Goal: Contribute content: Add original content to the website for others to see

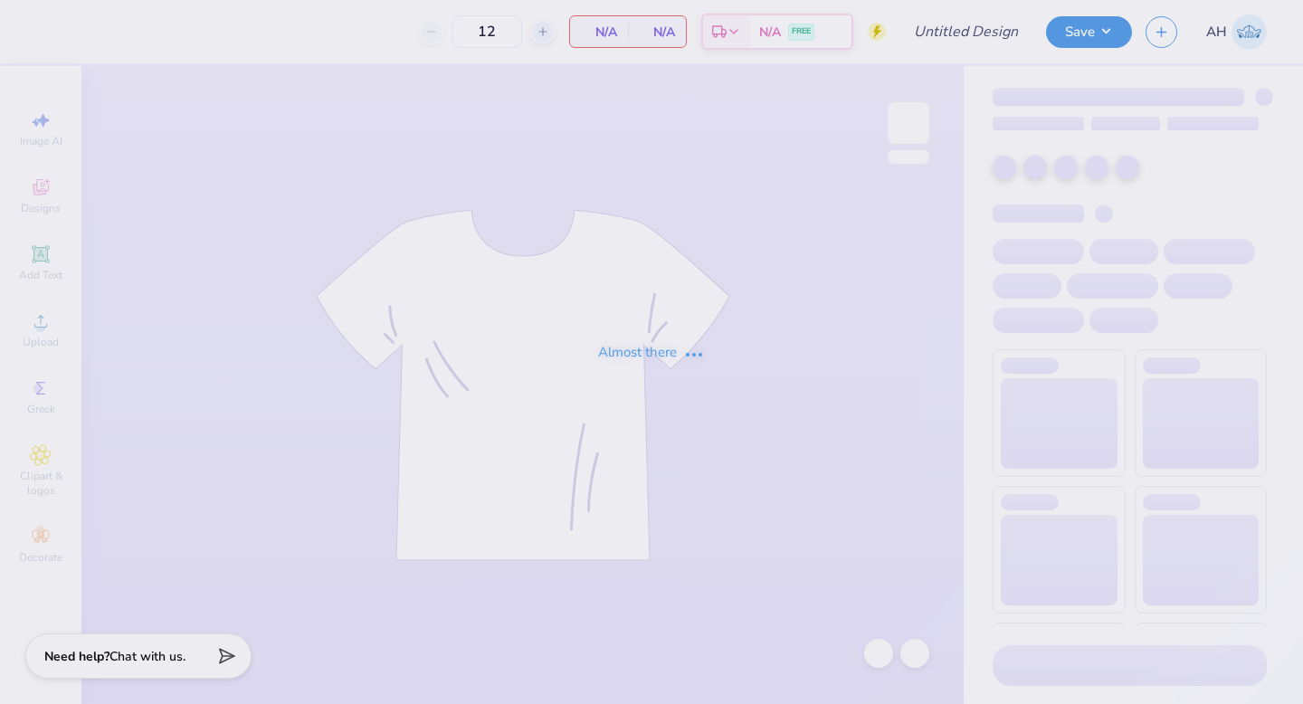
type input "KKG Dudes Day T-shirt"
type input "85"
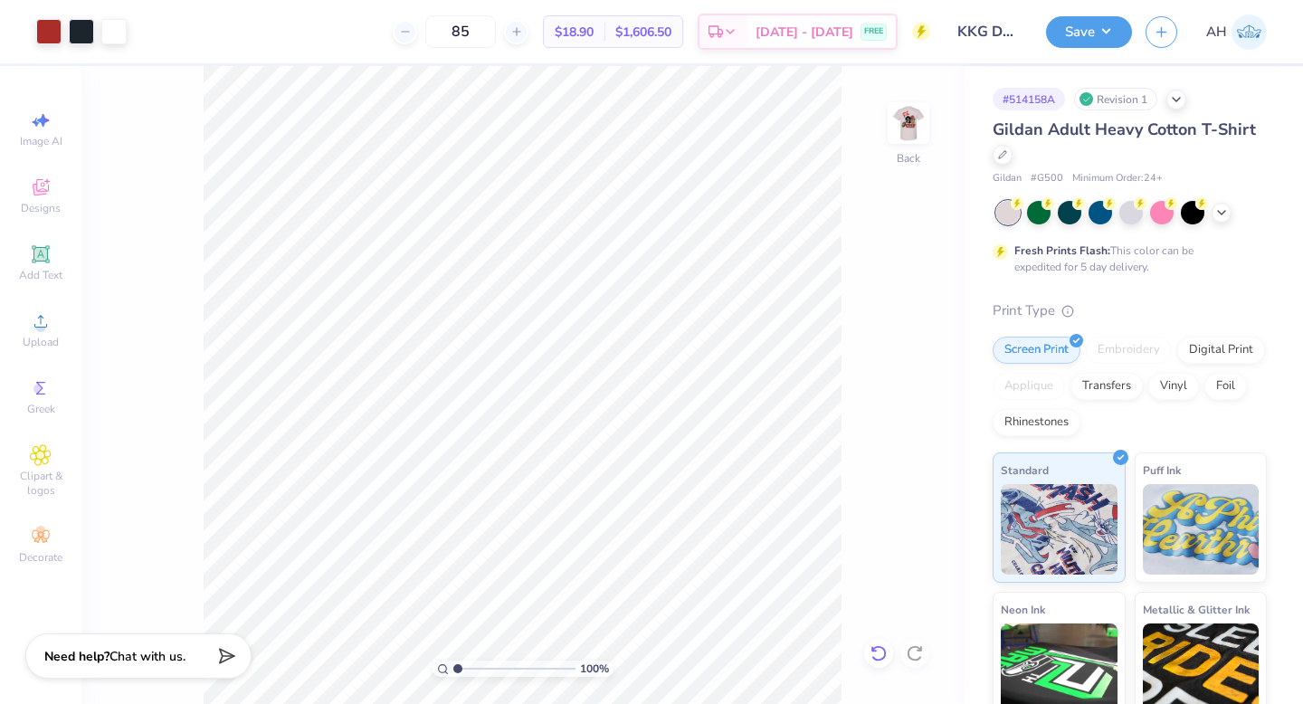
click at [883, 652] on icon at bounding box center [878, 653] width 18 height 18
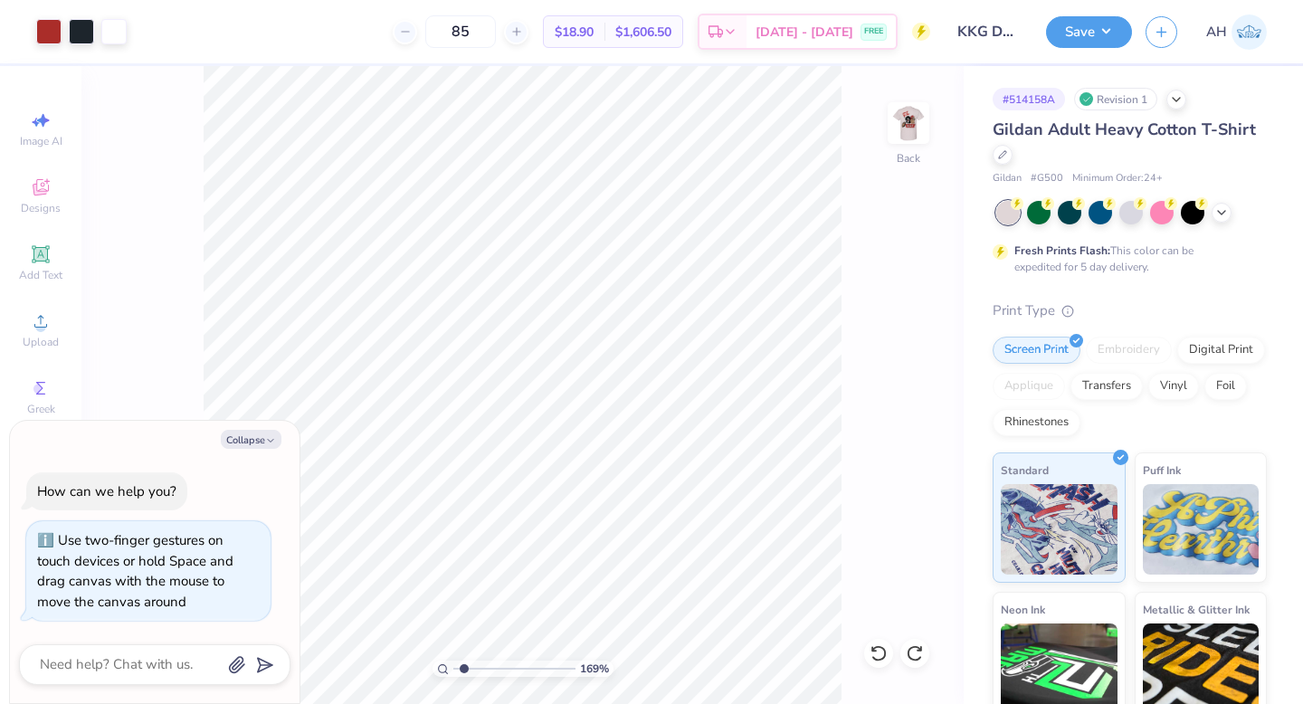
click at [464, 663] on input "range" at bounding box center [514, 668] width 122 height 16
drag, startPoint x: 463, startPoint y: 670, endPoint x: 570, endPoint y: 656, distance: 107.6
type input "10"
click at [569, 660] on input "range" at bounding box center [511, 668] width 116 height 16
click at [45, 37] on div at bounding box center [48, 29] width 25 height 25
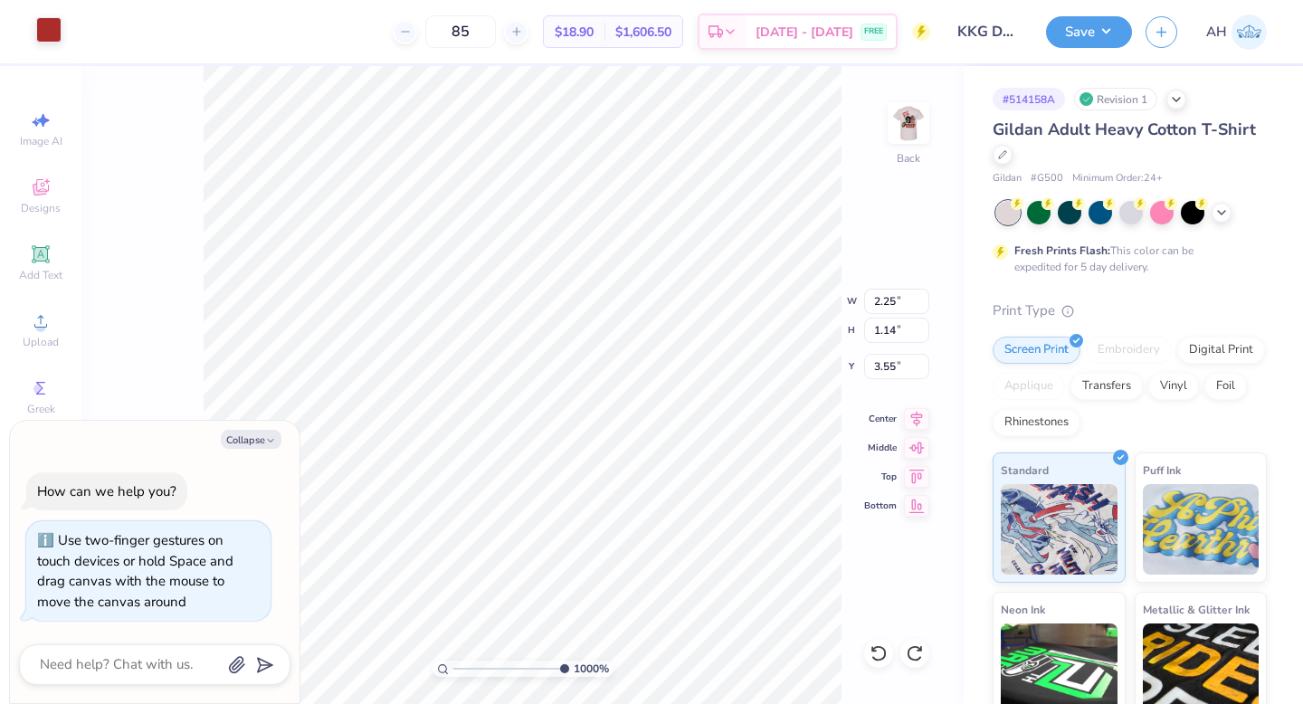
type textarea "x"
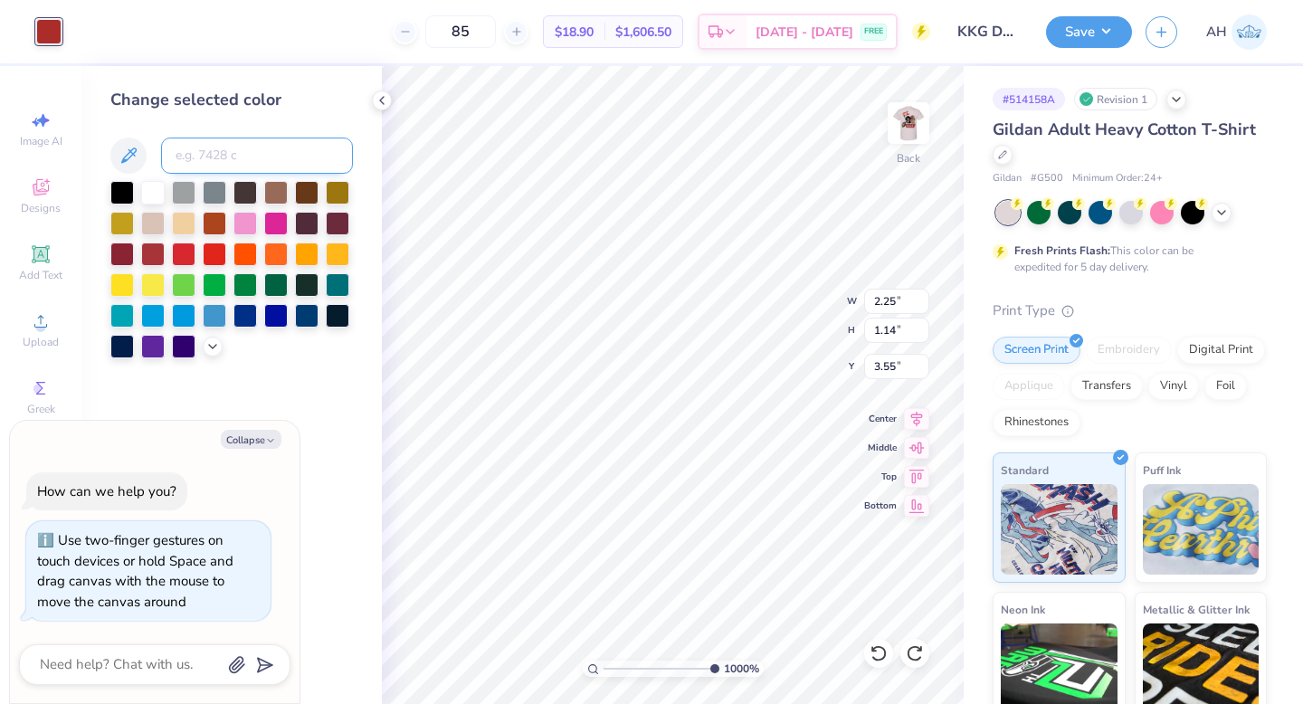
click at [204, 157] on input at bounding box center [257, 156] width 192 height 36
type input "4655"
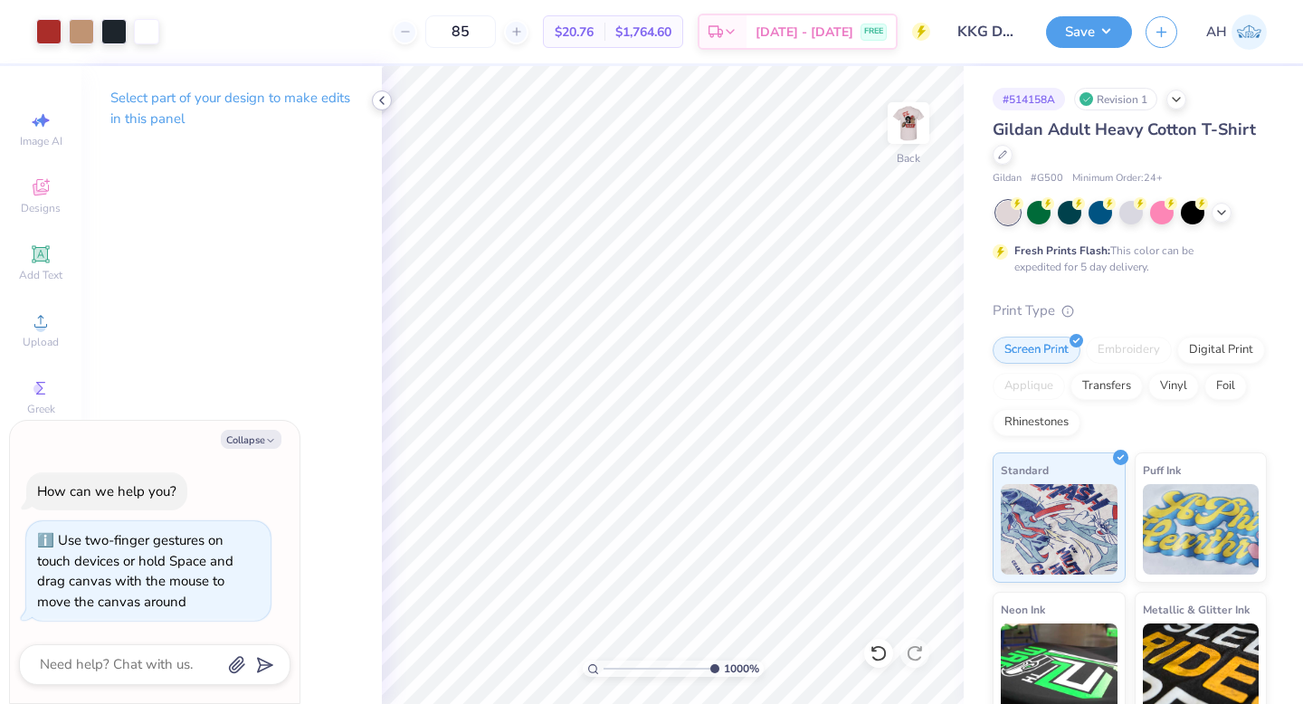
click at [377, 92] on div at bounding box center [382, 100] width 20 height 20
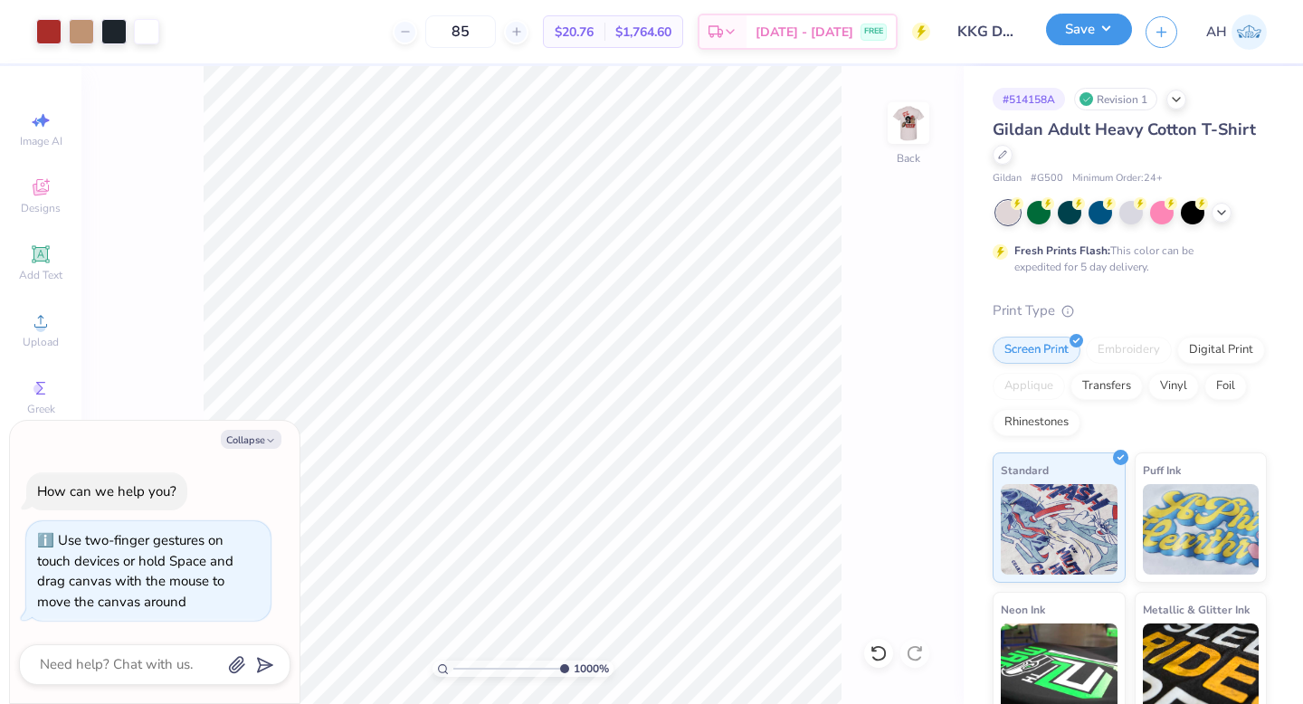
click at [1068, 26] on button "Save" at bounding box center [1089, 30] width 86 height 32
type textarea "x"
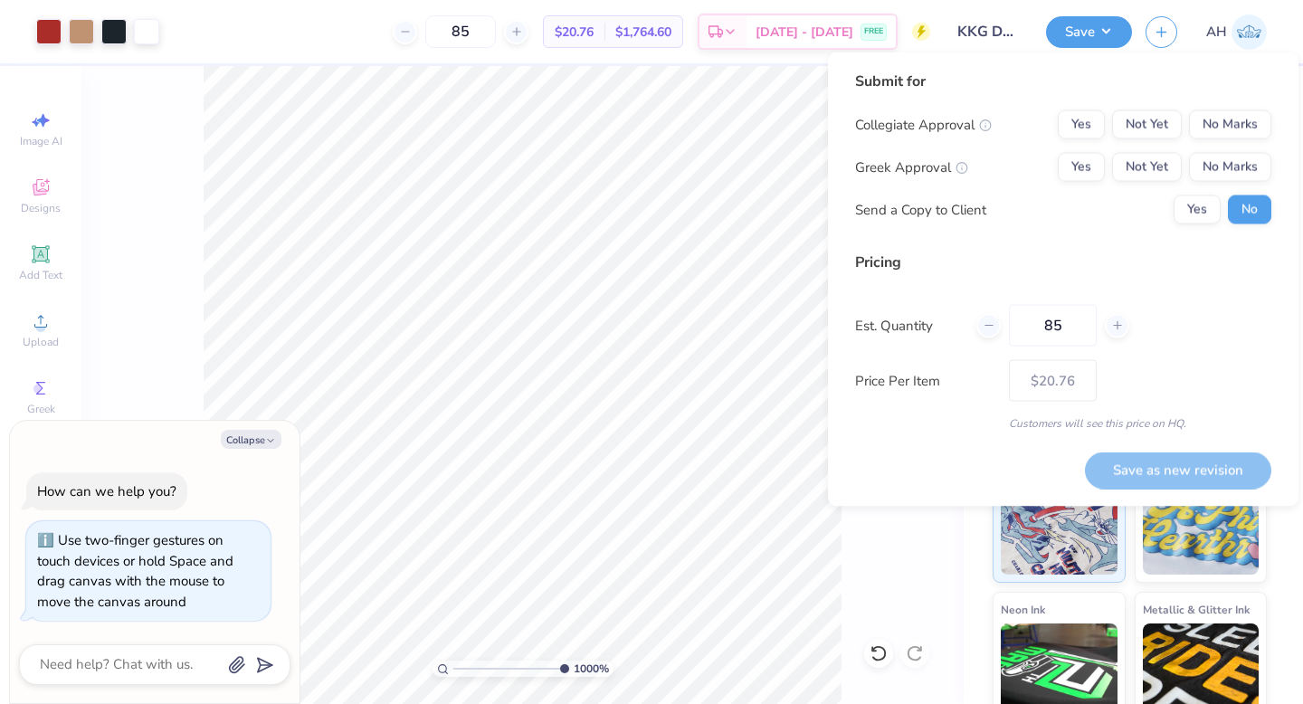
click at [1089, 151] on div "Collegiate Approval Yes Not Yet No Marks Greek Approval Yes Not Yet No Marks Se…" at bounding box center [1063, 167] width 416 height 114
click at [1081, 167] on button "Yes" at bounding box center [1081, 167] width 47 height 29
click at [1224, 131] on button "No Marks" at bounding box center [1230, 124] width 82 height 29
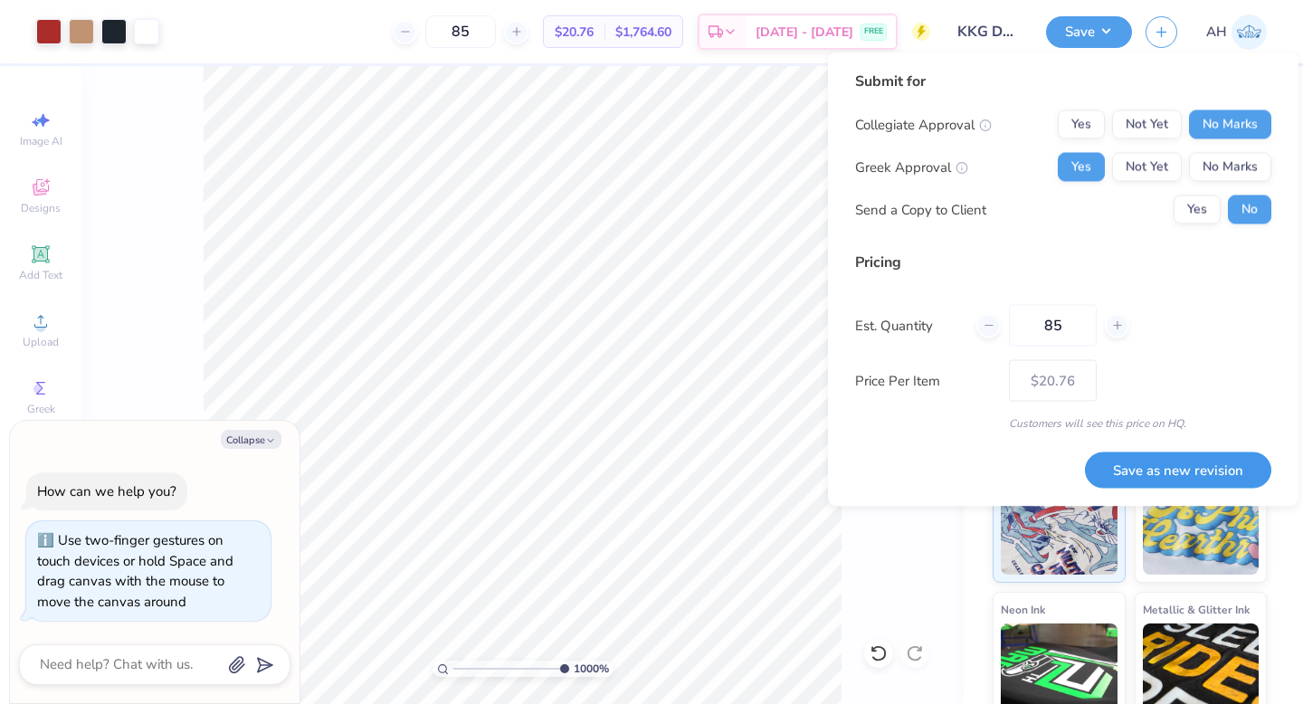
click at [1118, 473] on button "Save as new revision" at bounding box center [1178, 469] width 186 height 37
type input "$20.76"
type textarea "x"
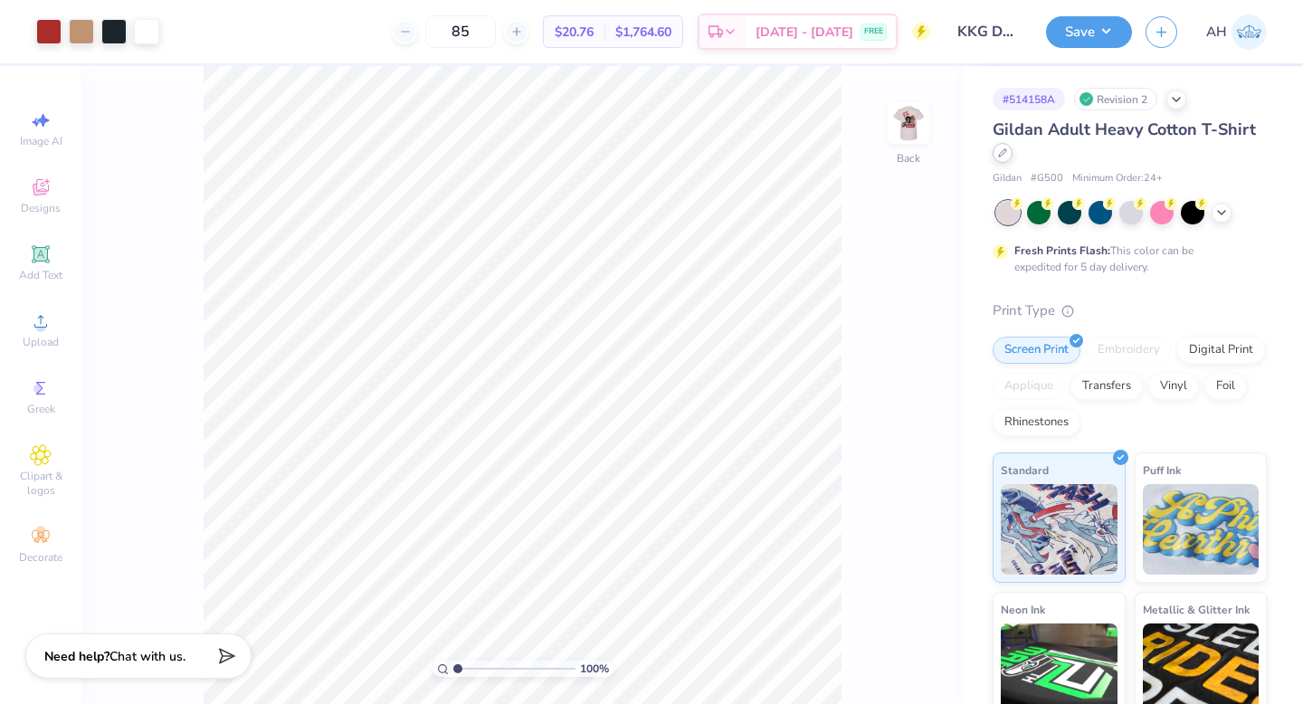
click at [1002, 152] on icon at bounding box center [1002, 152] width 9 height 9
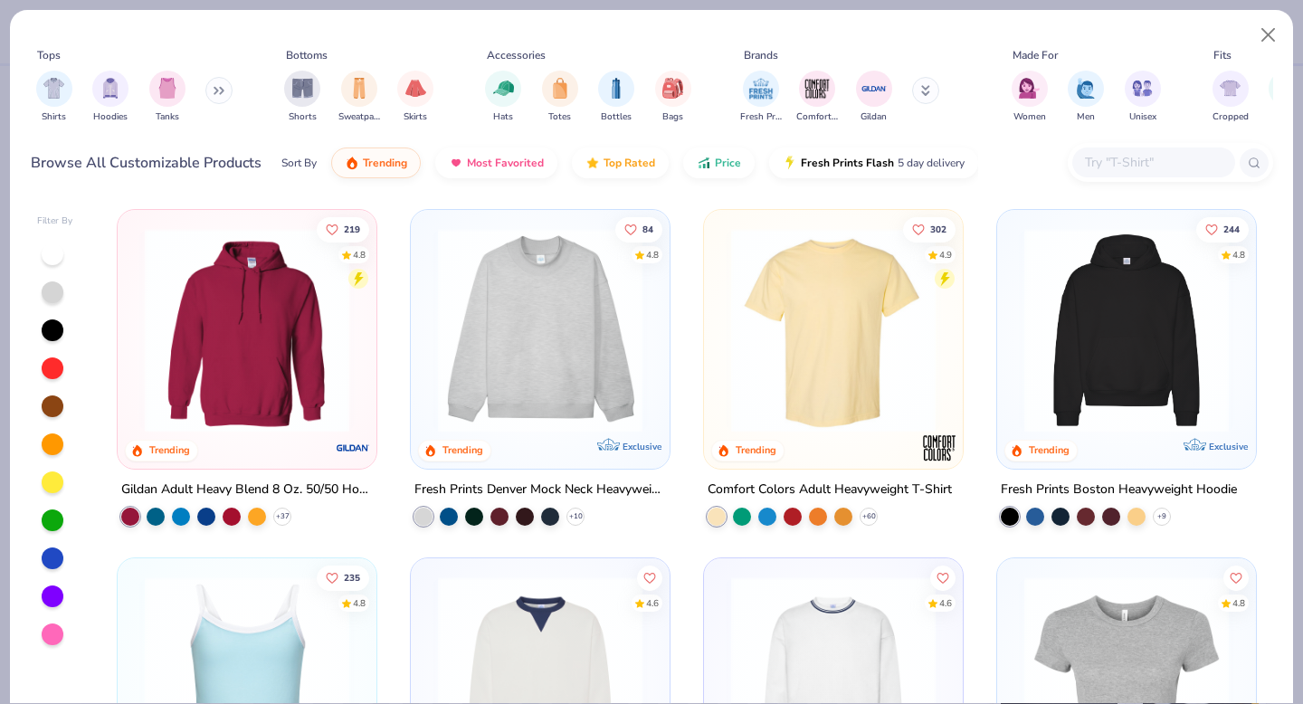
click at [214, 85] on button at bounding box center [218, 90] width 27 height 27
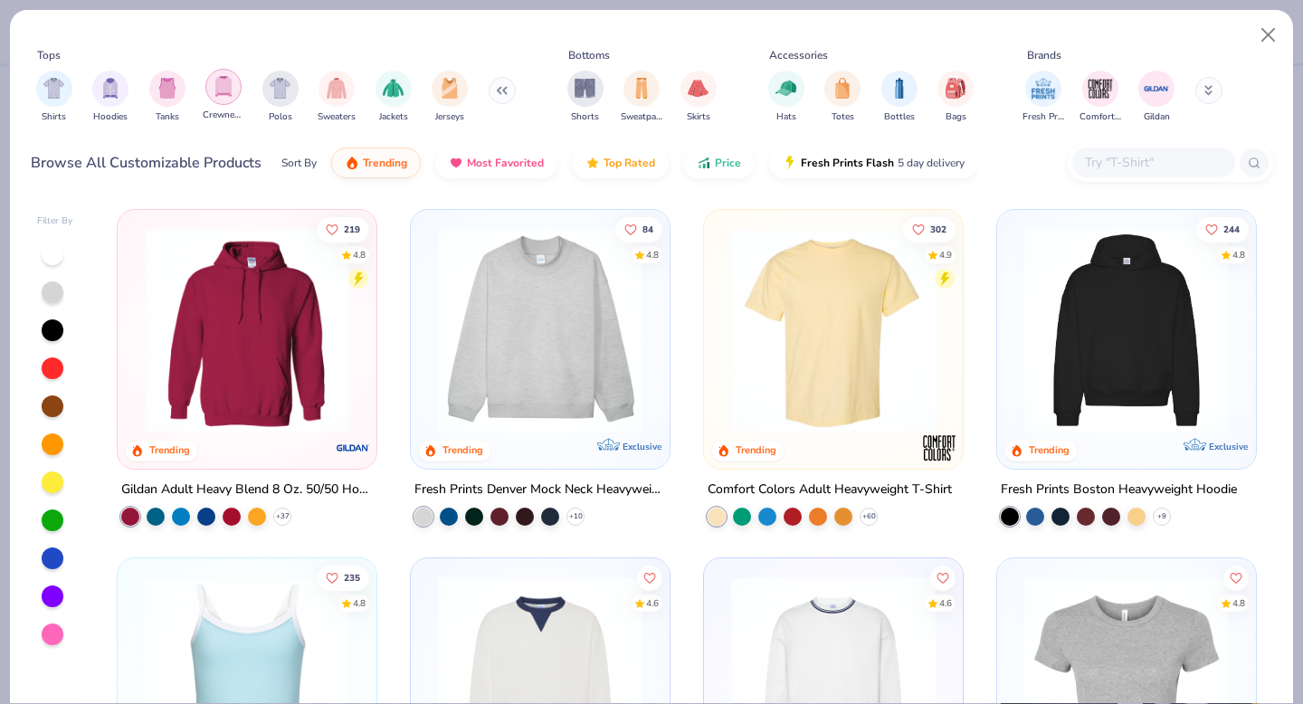
click at [222, 85] on img "filter for Crewnecks" at bounding box center [224, 86] width 20 height 21
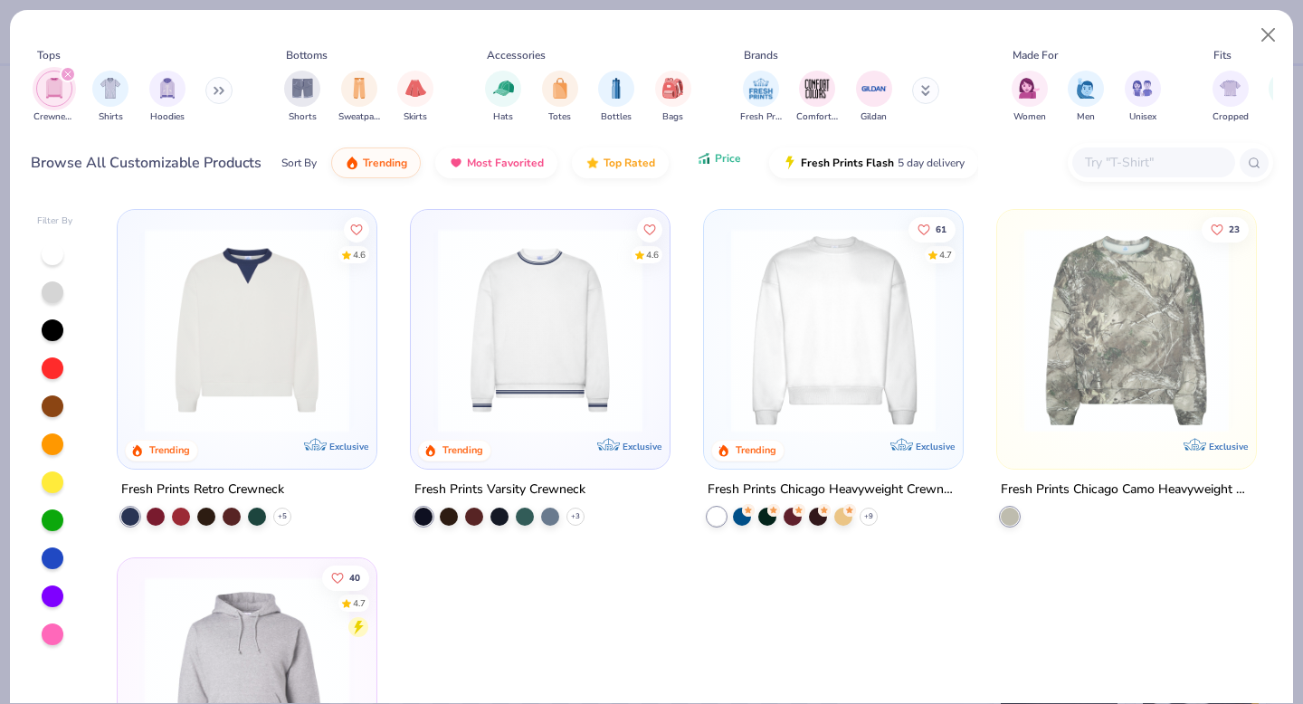
click at [708, 161] on icon "button" at bounding box center [704, 158] width 14 height 16
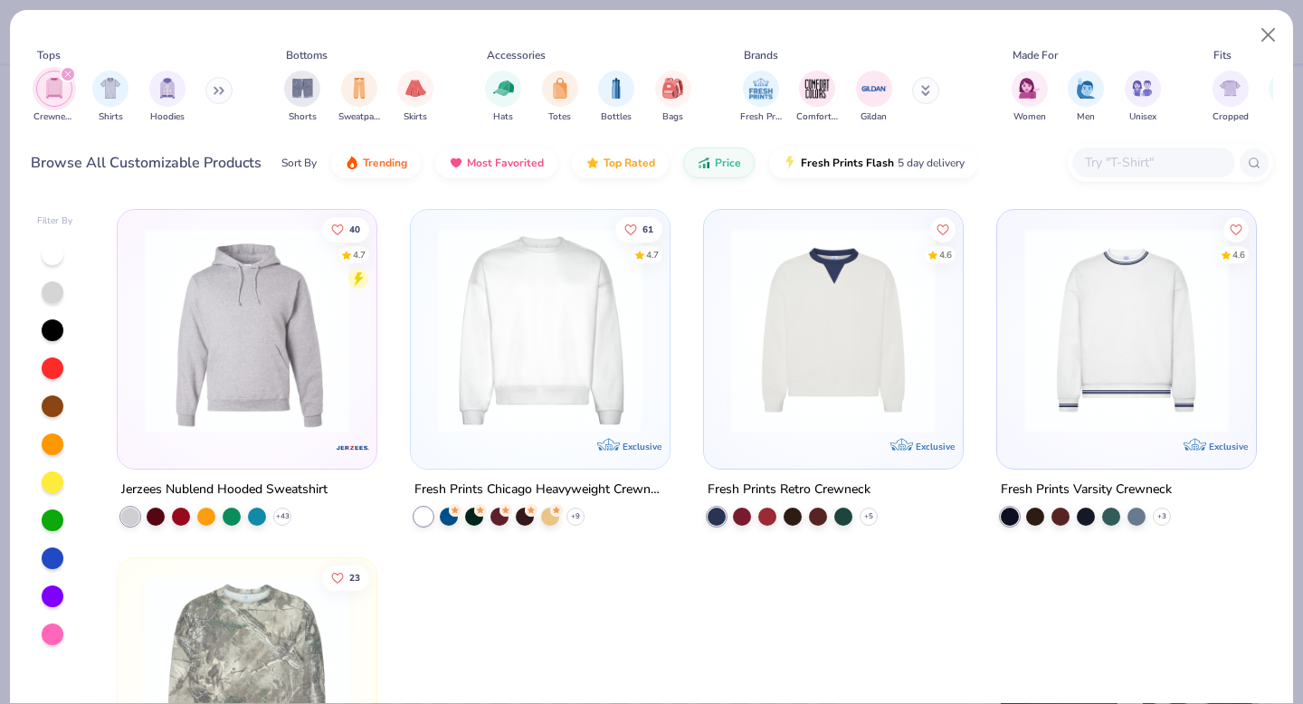
click at [68, 78] on icon "filter for Crewnecks" at bounding box center [67, 74] width 7 height 7
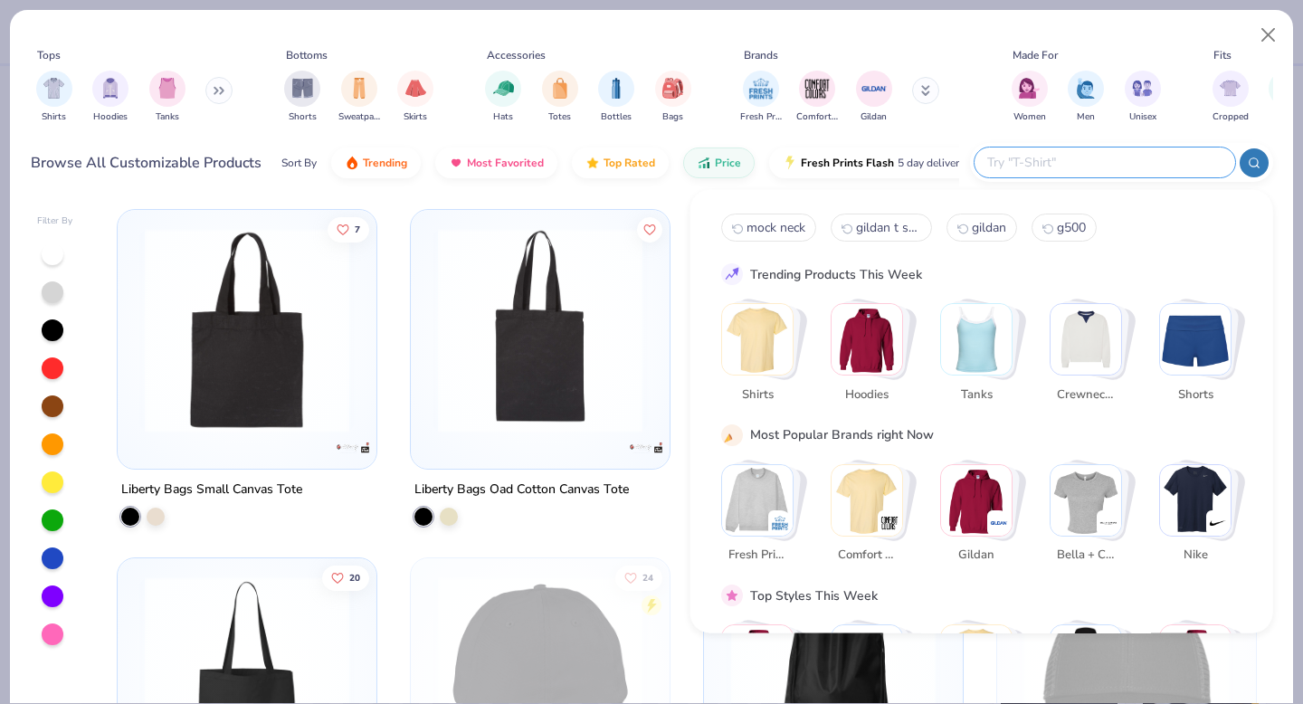
click at [1101, 159] on input "text" at bounding box center [1103, 162] width 237 height 21
click at [880, 331] on img "Stack Card Button Hoodies" at bounding box center [866, 339] width 71 height 71
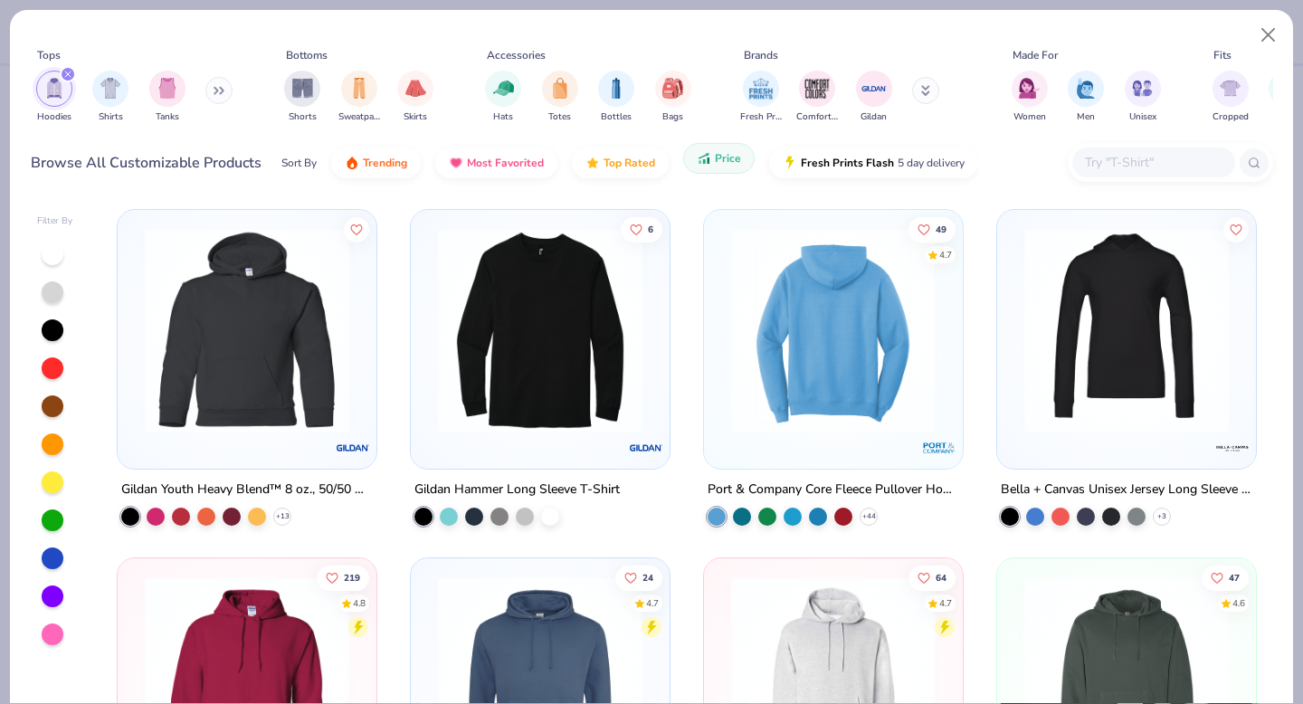
click at [705, 168] on button "Price" at bounding box center [718, 158] width 71 height 31
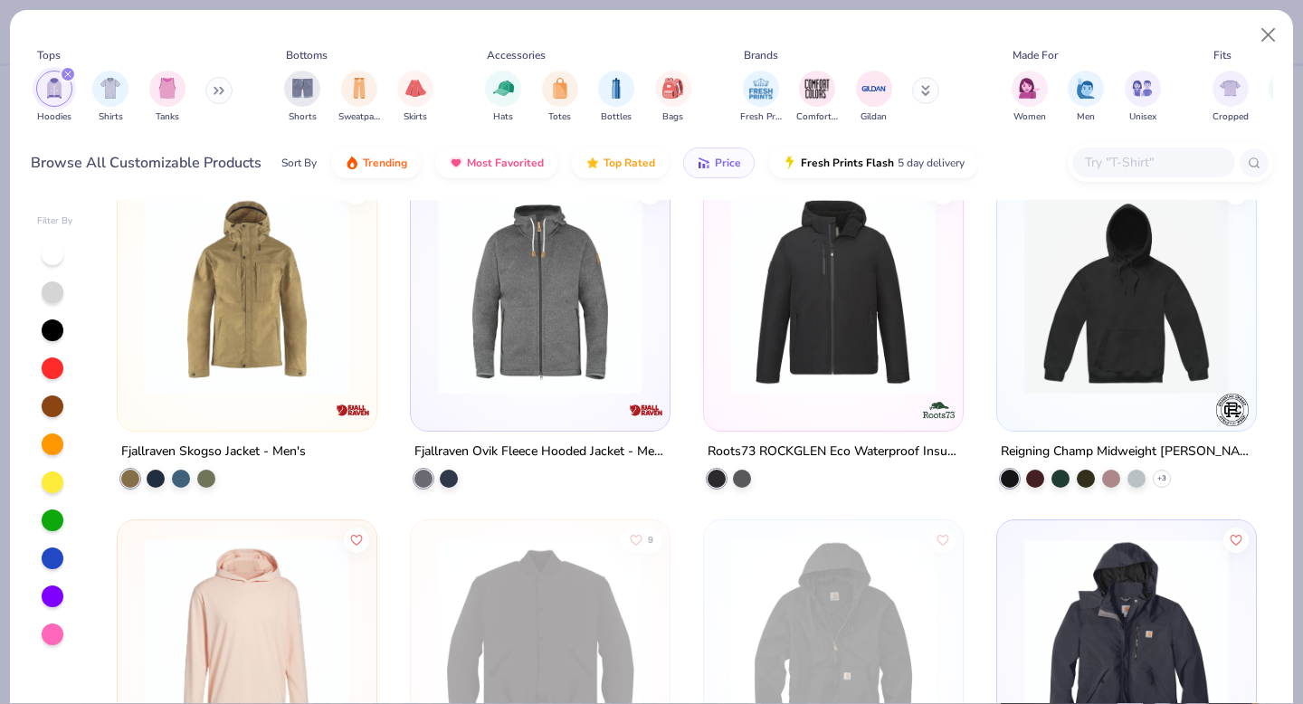
scroll to position [21, 0]
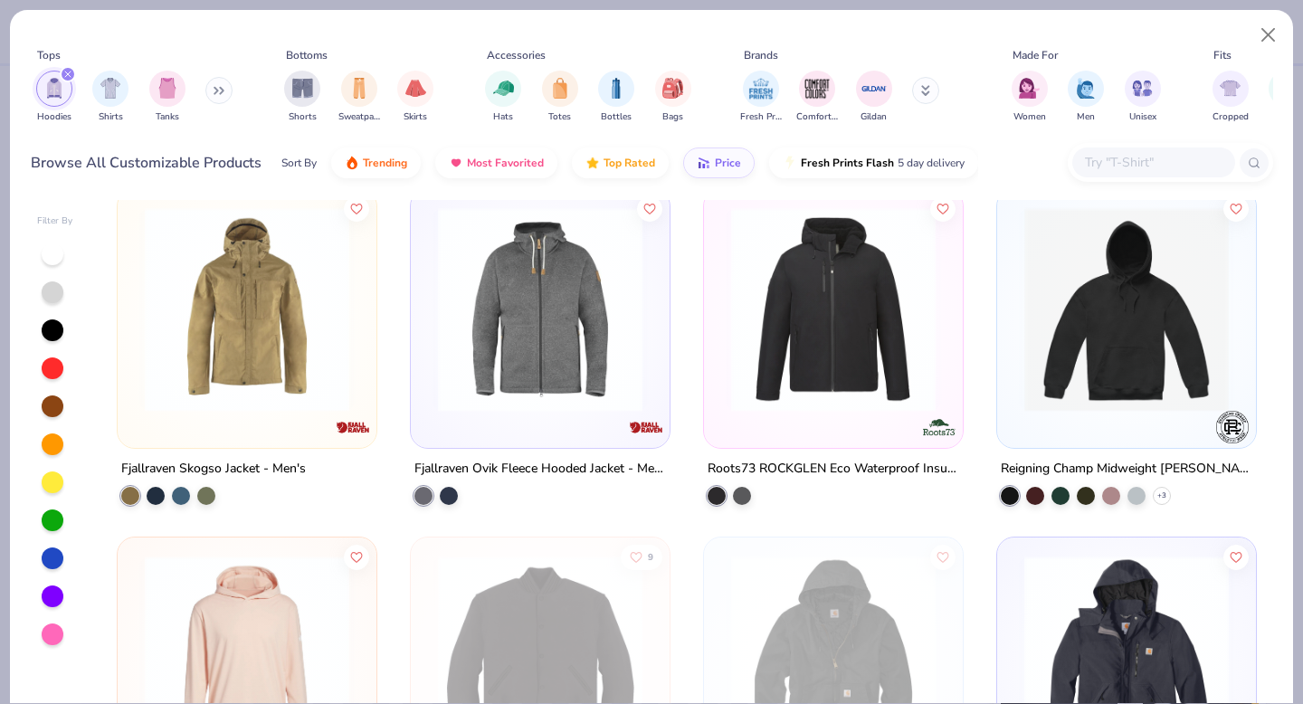
click at [1112, 170] on input "text" at bounding box center [1152, 162] width 139 height 21
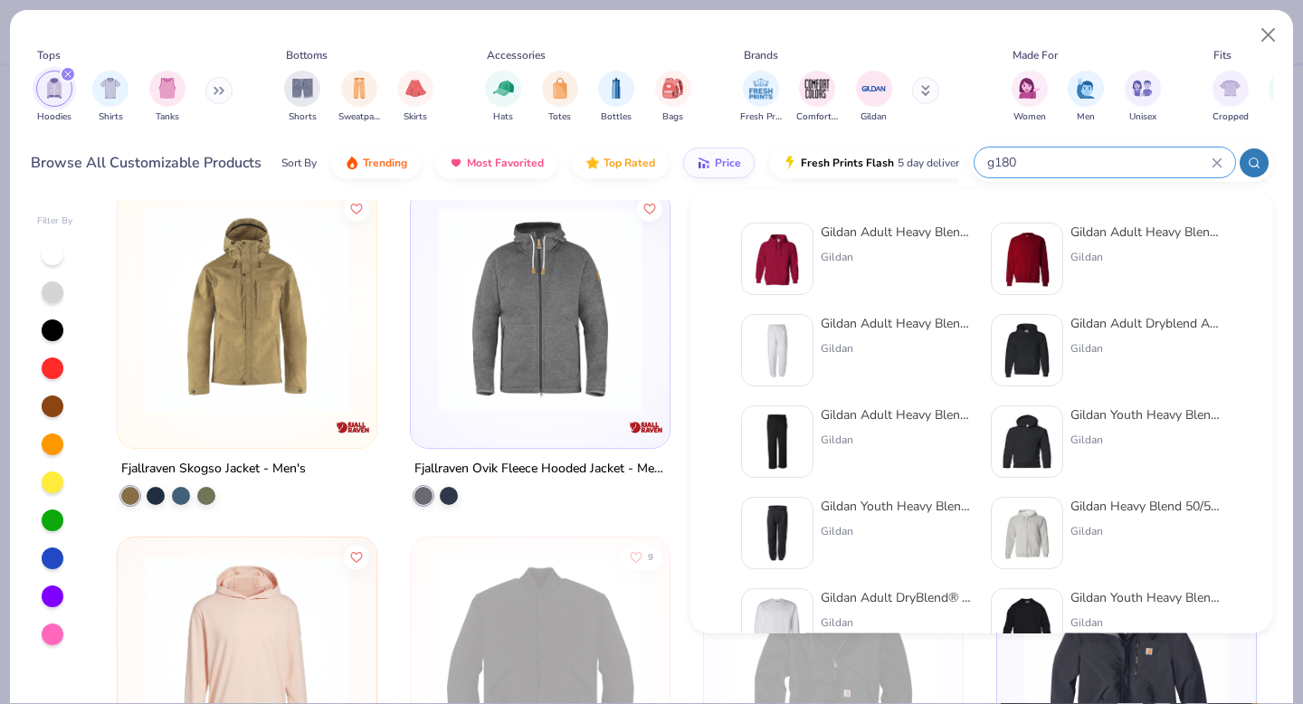
type input "g180"
